Goal: Information Seeking & Learning: Learn about a topic

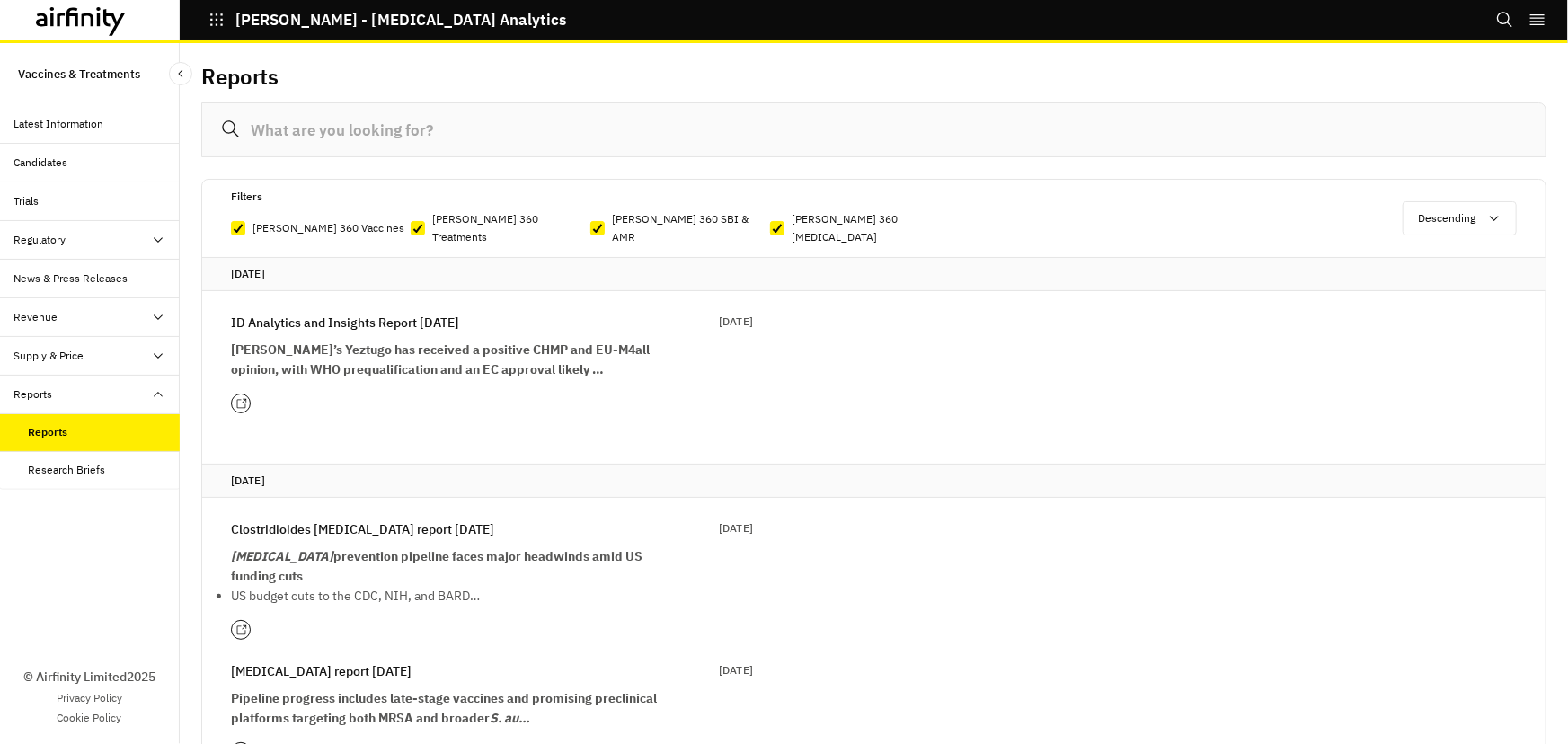
click at [240, 399] on icon at bounding box center [241, 404] width 12 height 12
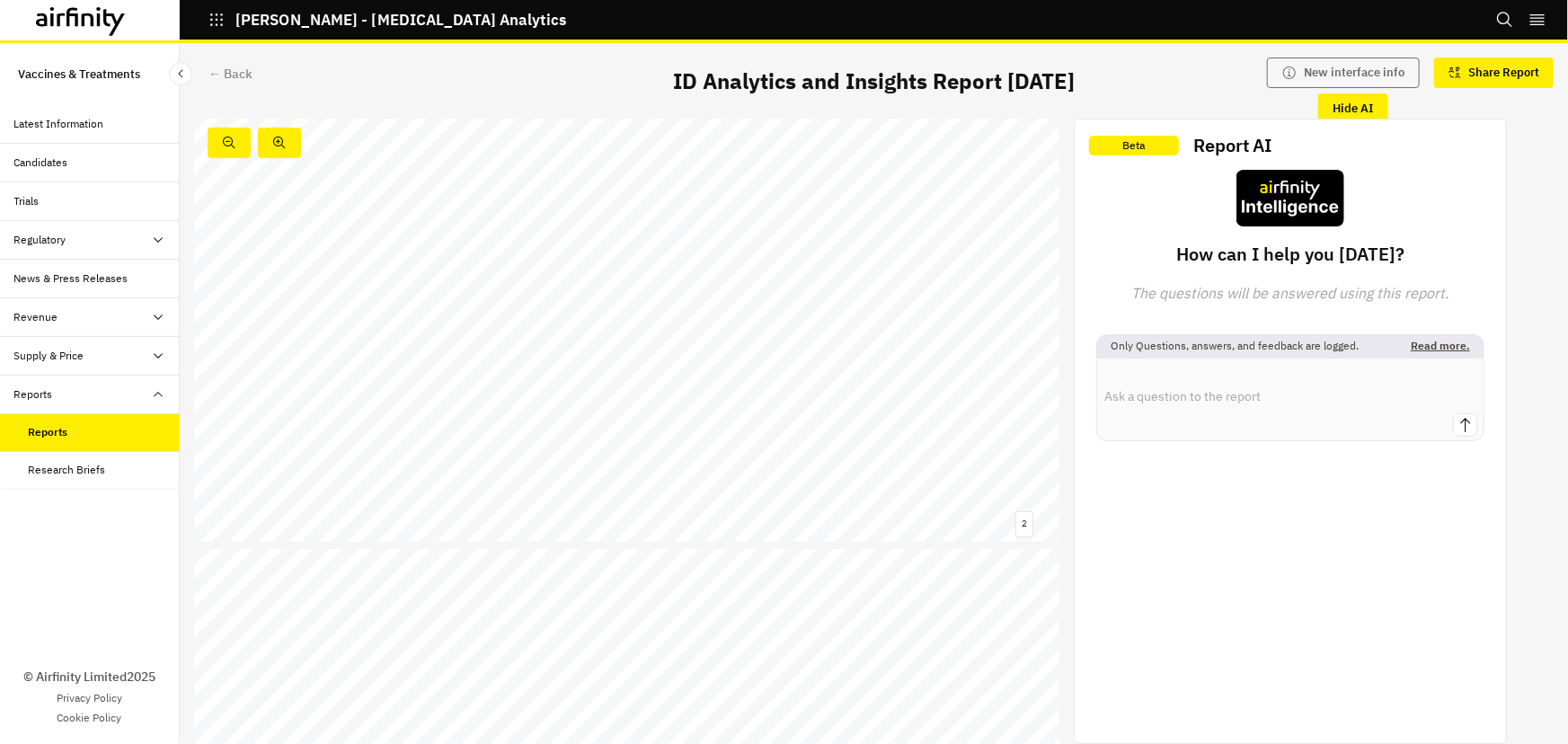
scroll to position [571, 0]
click at [715, 277] on div "Summary [MEDICAL_DATA] treatments and PrEP → Commercial and regulatory developm…" at bounding box center [626, 287] width 866 height 487
click at [710, 281] on link at bounding box center [709, 287] width 105 height 13
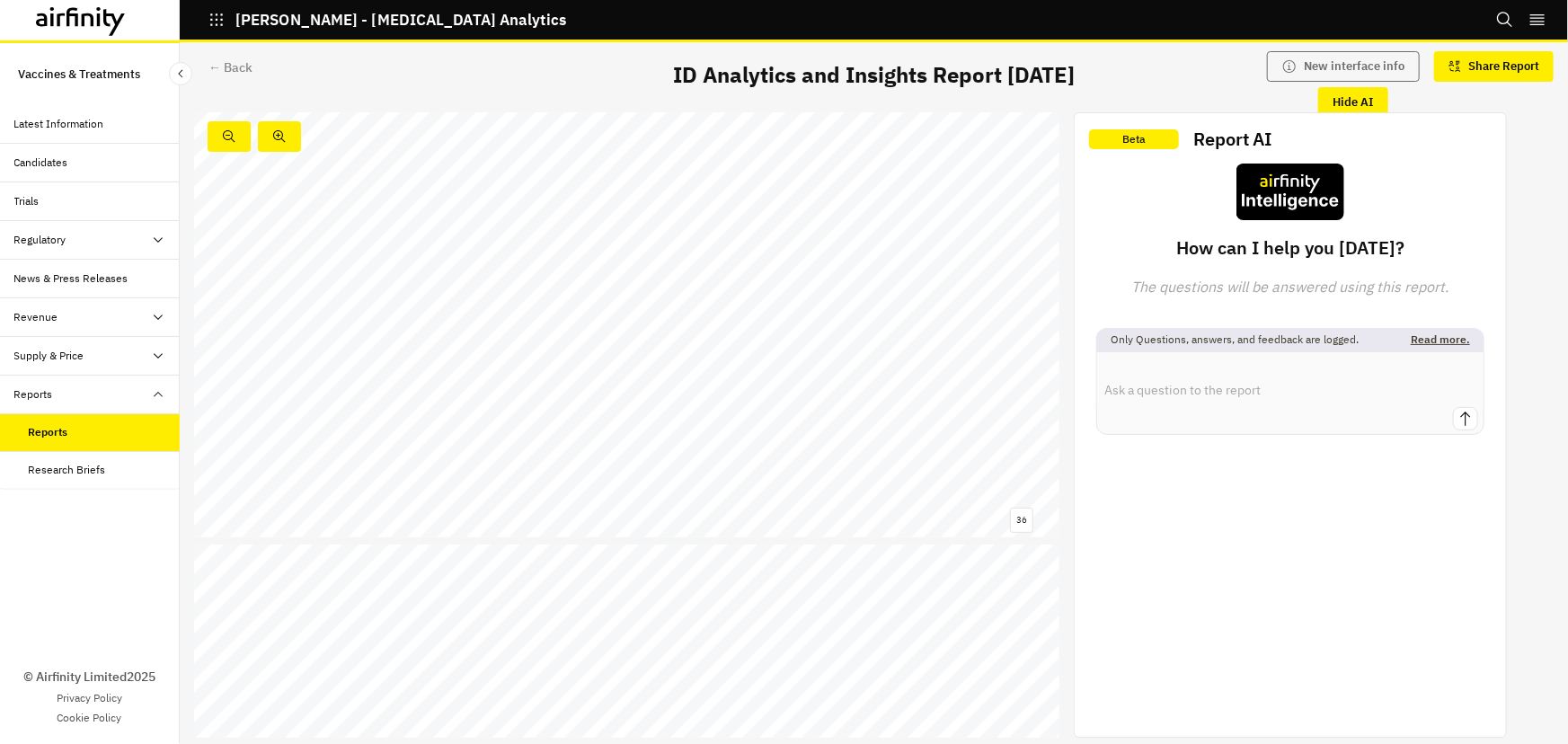
scroll to position [17360, 0]
click at [696, 331] on link at bounding box center [717, 333] width 121 height 13
click at [722, 422] on link at bounding box center [709, 422] width 105 height 13
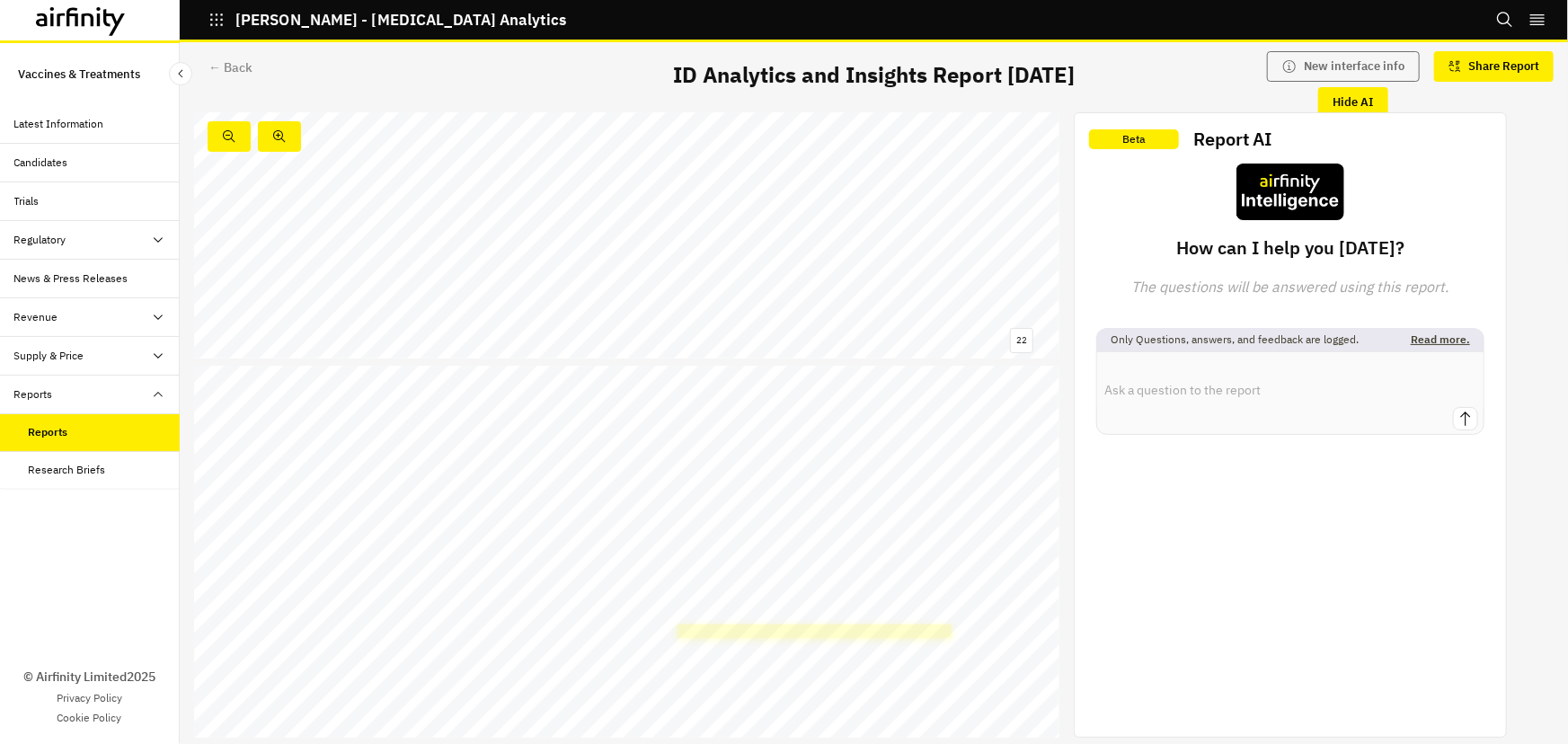
click at [811, 625] on link at bounding box center [813, 630] width 273 height 13
click at [736, 255] on link at bounding box center [709, 259] width 105 height 13
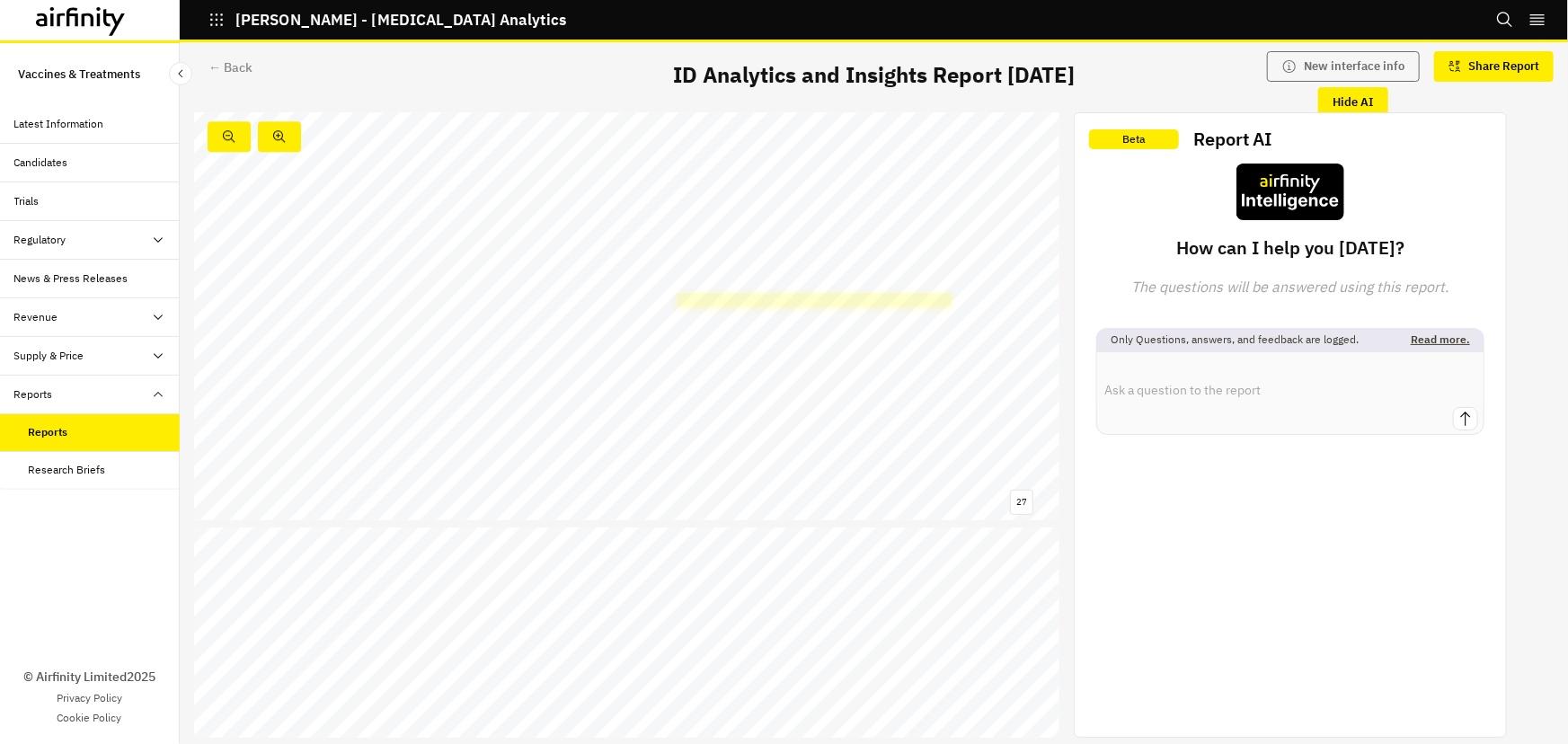
click at [740, 296] on link at bounding box center [813, 299] width 273 height 13
click at [890, 642] on link at bounding box center [887, 644] width 57 height 7
click at [71, 425] on div "Reports" at bounding box center [104, 432] width 151 height 16
